Goal: Task Accomplishment & Management: Use online tool/utility

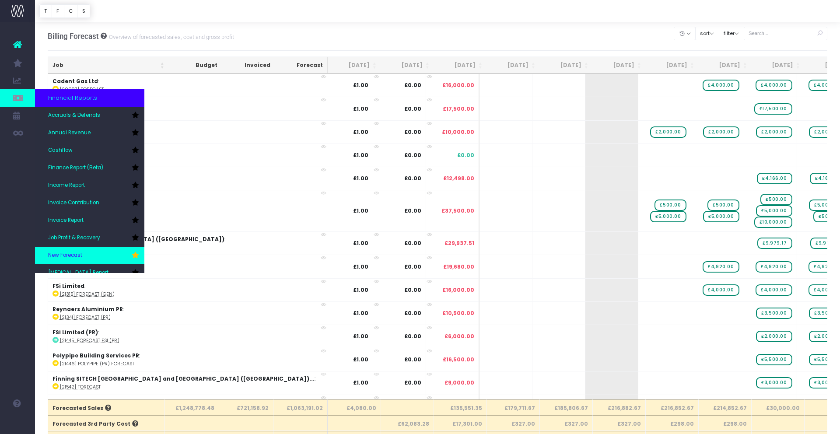
click at [73, 253] on span "New Forecast" at bounding box center [65, 256] width 34 height 8
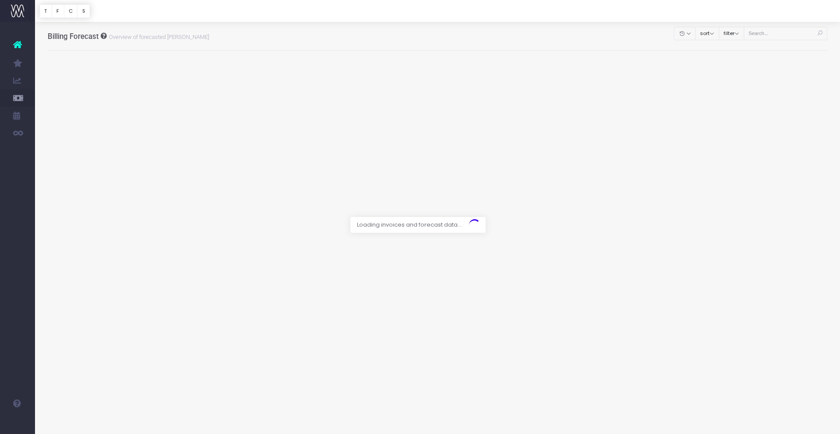
click at [777, 32] on div at bounding box center [420, 217] width 840 height 434
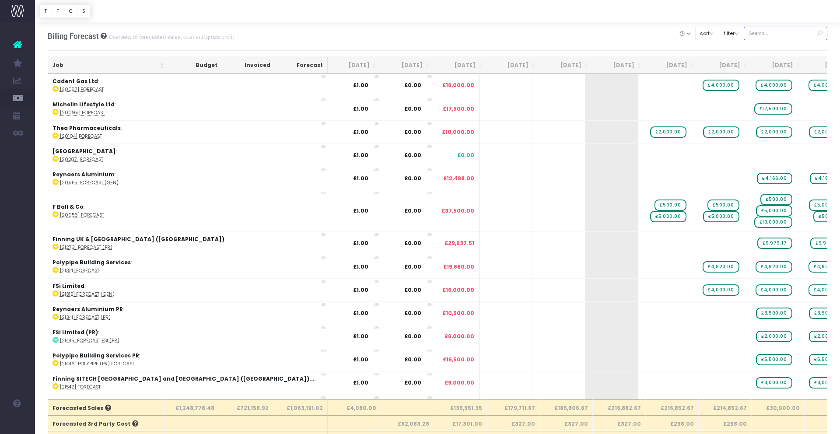
click at [776, 32] on input "text" at bounding box center [786, 34] width 84 height 14
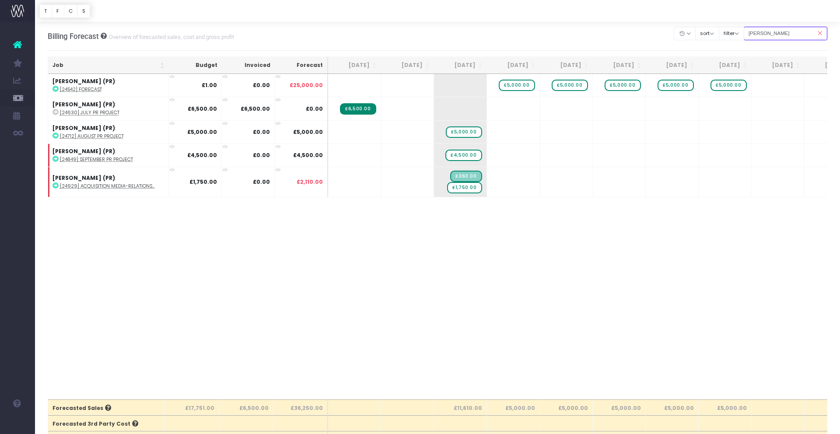
type input "stark"
click at [822, 35] on icon at bounding box center [819, 33] width 15 height 18
click at [789, 34] on input "stark" at bounding box center [786, 34] width 84 height 14
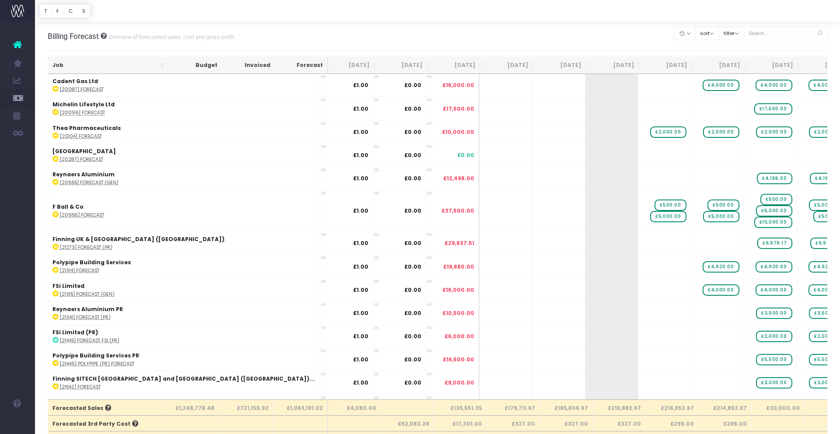
click at [820, 32] on icon at bounding box center [819, 33] width 15 height 18
click at [798, 33] on input "text" at bounding box center [786, 34] width 84 height 14
click at [761, 34] on input "text" at bounding box center [786, 34] width 84 height 14
type input "SINIAT (PR)"
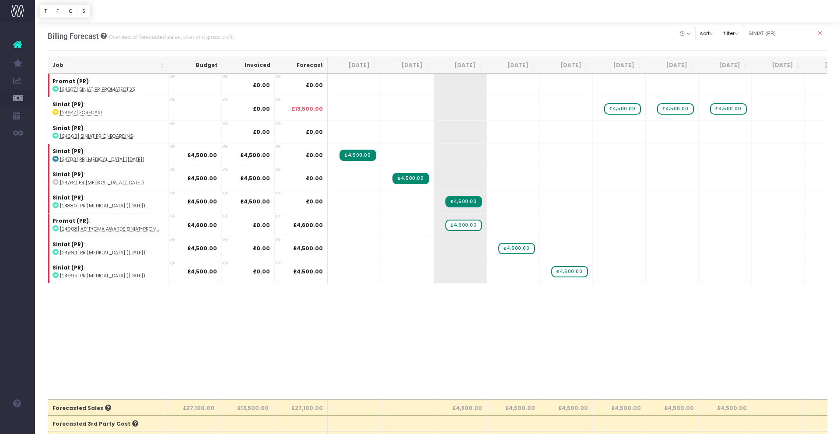
click at [822, 34] on icon at bounding box center [819, 33] width 15 height 18
click at [821, 32] on icon at bounding box center [819, 33] width 15 height 18
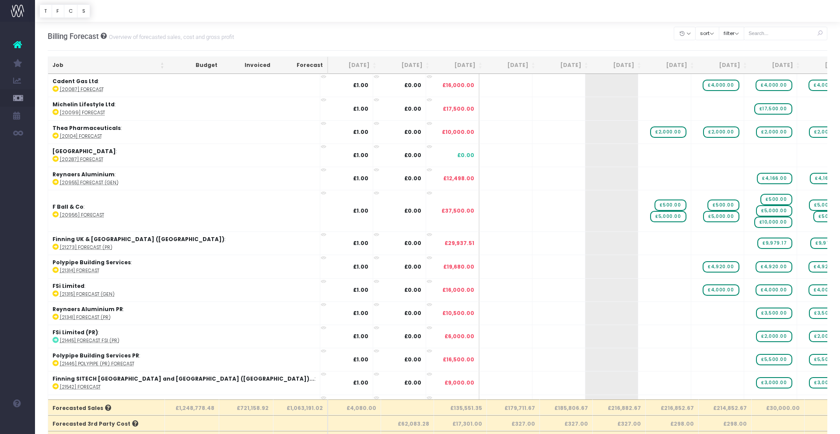
drag, startPoint x: 821, startPoint y: 34, endPoint x: 778, endPoint y: 33, distance: 43.3
click at [821, 33] on icon at bounding box center [819, 33] width 15 height 18
click at [796, 31] on input "text" at bounding box center [786, 34] width 84 height 14
click at [790, 33] on input "text" at bounding box center [786, 34] width 84 height 14
click at [770, 34] on input "text" at bounding box center [786, 34] width 84 height 14
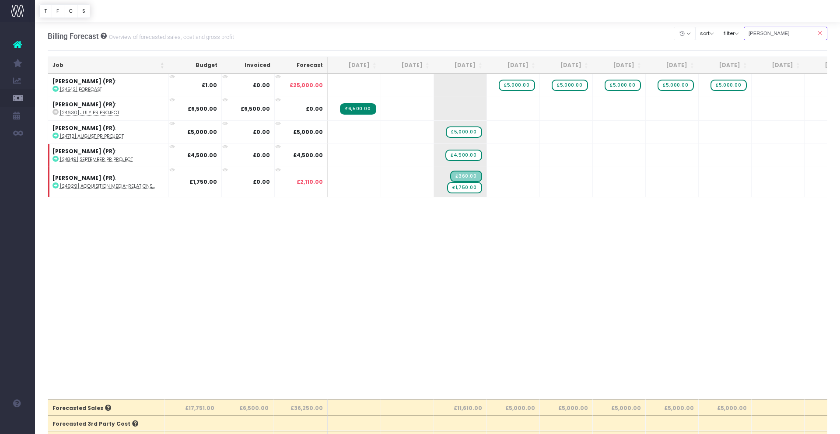
type input "stark"
